Goal: Information Seeking & Learning: Learn about a topic

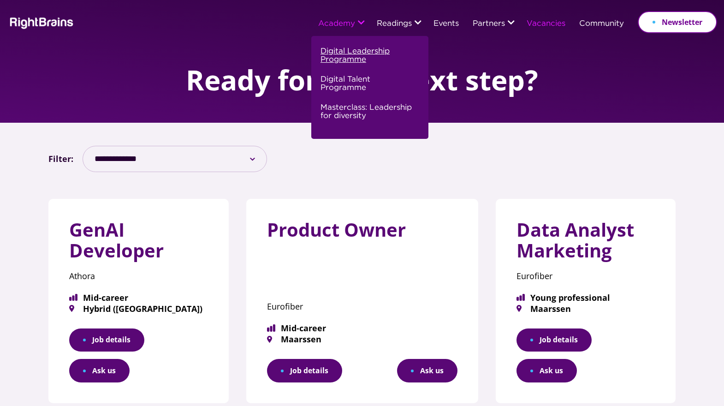
click at [345, 53] on link "Digital Leadership Programme" at bounding box center [369, 59] width 96 height 28
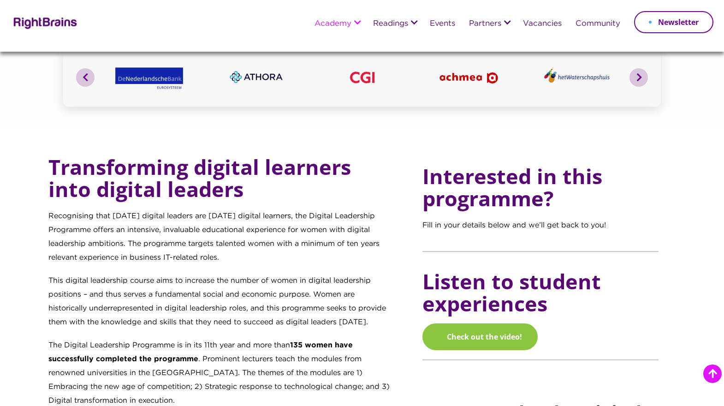
scroll to position [282, 0]
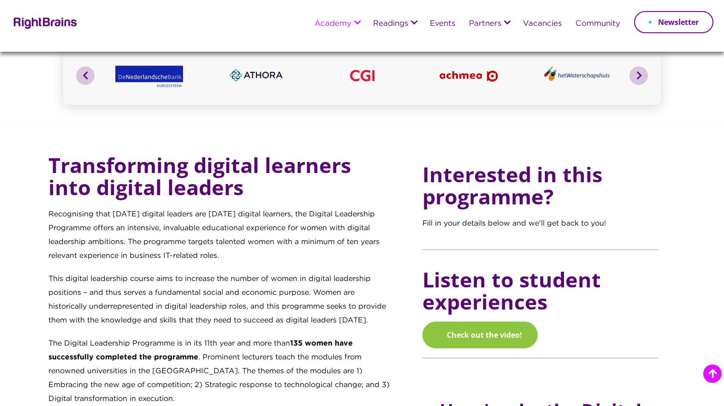
drag, startPoint x: 230, startPoint y: 253, endPoint x: 42, endPoint y: 216, distance: 191.8
copy p "Recognising that [DATE] digital leaders are [DATE] digital learners, the Digita…"
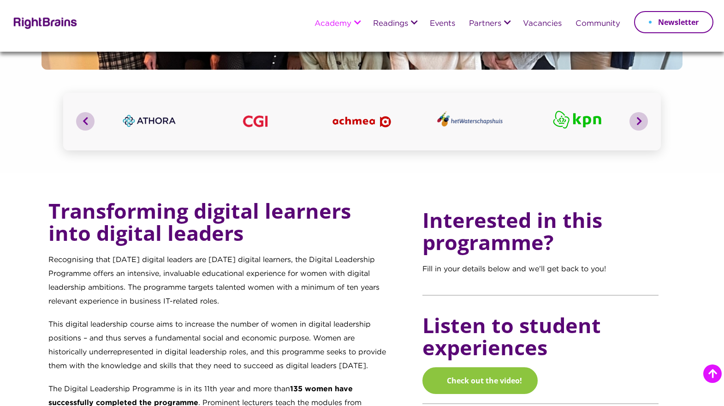
scroll to position [312, 0]
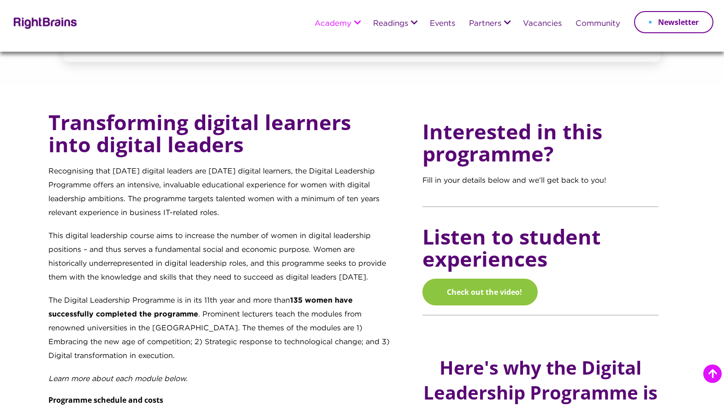
scroll to position [323, 0]
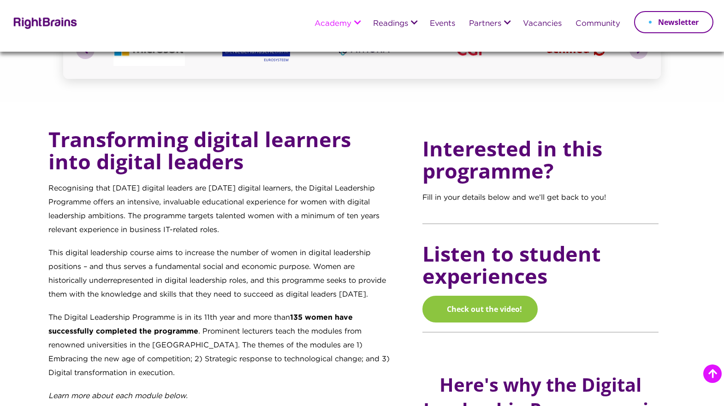
scroll to position [305, 0]
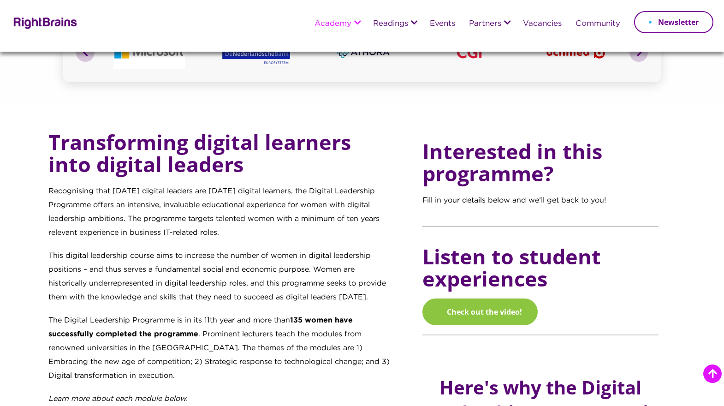
click at [464, 218] on div "Interested in this programme? Fill in your details below and we’ll get back to …" at bounding box center [549, 410] width 253 height 558
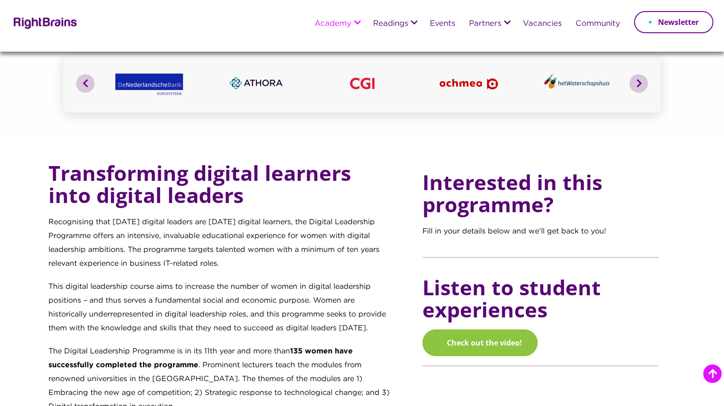
scroll to position [313, 0]
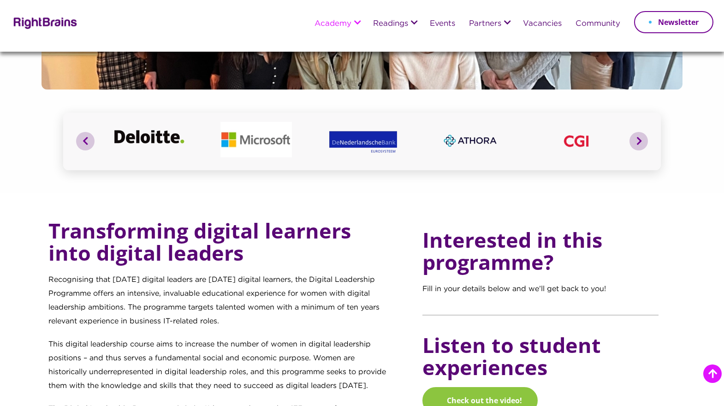
scroll to position [213, 0]
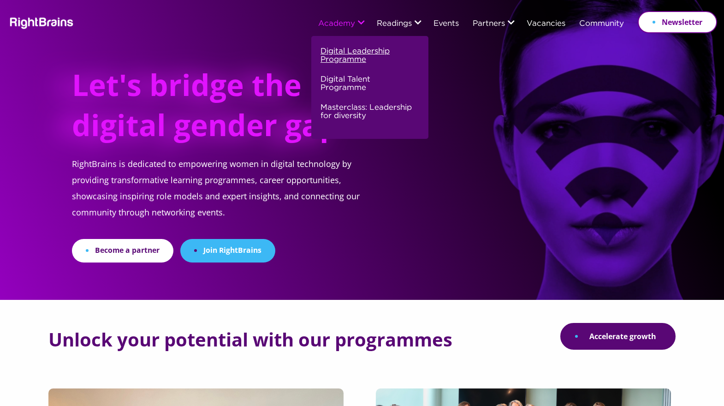
click at [357, 49] on link "Digital Leadership Programme" at bounding box center [369, 59] width 96 height 28
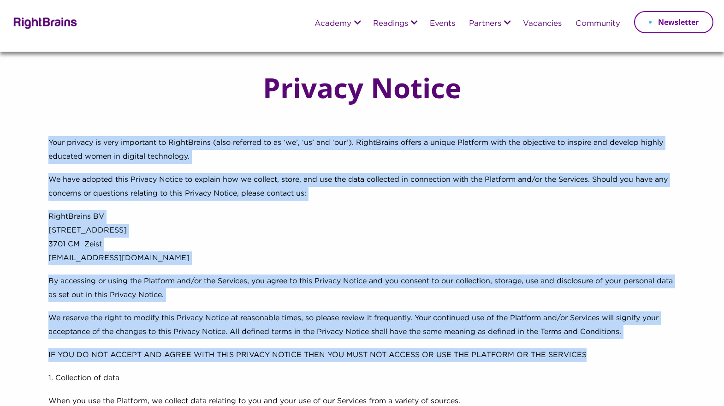
drag, startPoint x: 49, startPoint y: 141, endPoint x: 629, endPoint y: 350, distance: 616.5
copy div "Lore ipsumdo si amet consectet ad ElitsEddoei (temp incididu ut la ‘et’, ‘do’ m…"
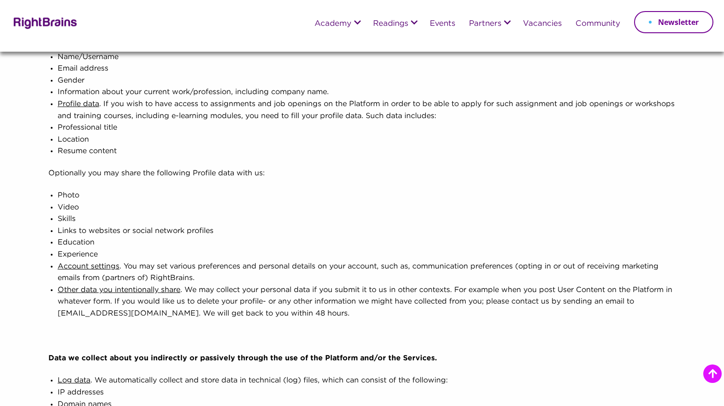
scroll to position [329, 0]
